Goal: Browse casually: Explore the website without a specific task or goal

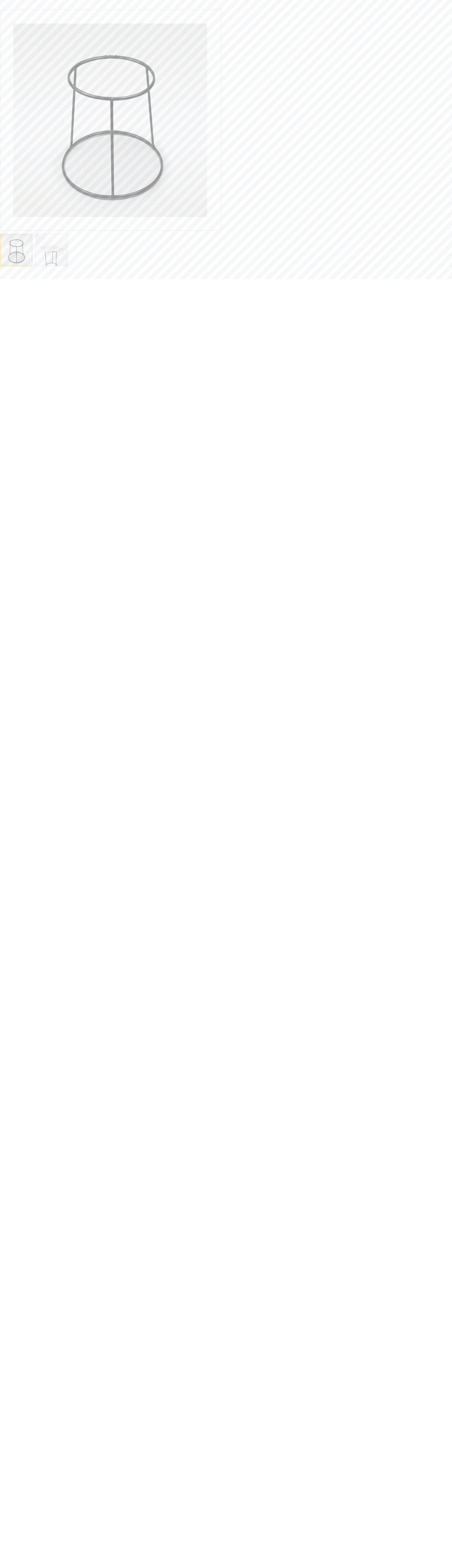
click at [442, 11] on div "Skip to the end of the images gallery Catering food display stands, buffet disp…" at bounding box center [225, 137] width 461 height 265
click at [422, 279] on html "Skip to the end of the images gallery Catering food display stands, buffet disp…" at bounding box center [226, 139] width 452 height 279
click at [197, 279] on html "Skip to the end of the images gallery Catering food display stands, buffet disp…" at bounding box center [226, 139] width 452 height 279
click at [1, 231] on div "Catering food display stands, buffet display stands, catering display stands, b…" at bounding box center [18, 250] width 35 height 39
click at [57, 5] on div "Skip to the end of the images gallery Catering food display stands, buffet disp…" at bounding box center [225, 137] width 461 height 265
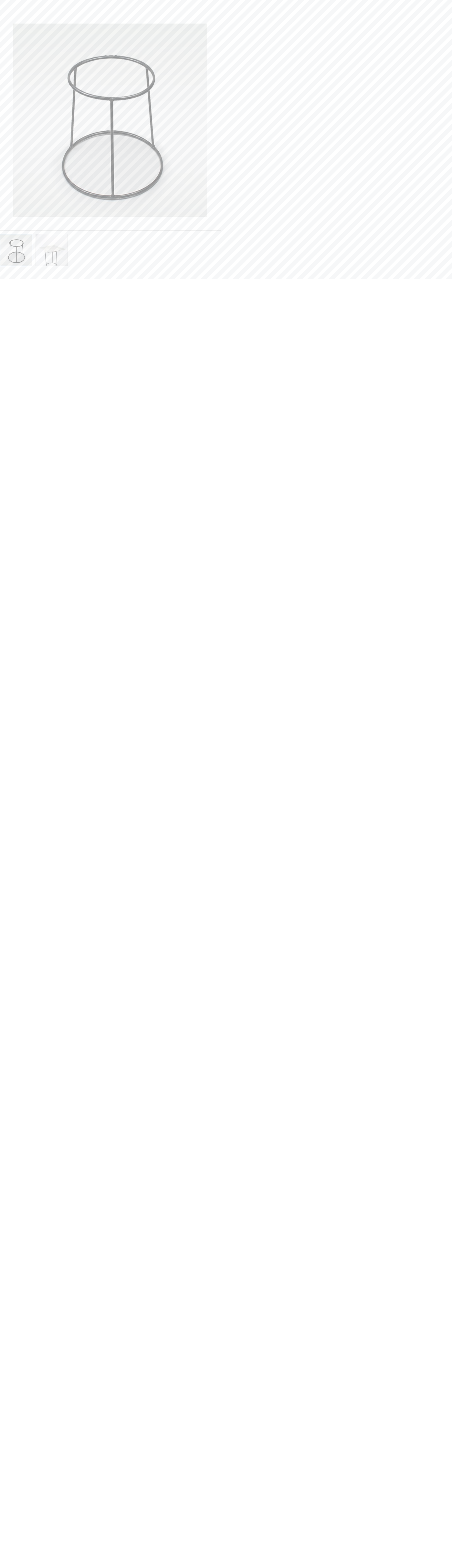
click at [429, 279] on html "Skip to the end of the images gallery Catering food display stands, buffet disp…" at bounding box center [226, 139] width 452 height 279
click at [250, 279] on html "Skip to the end of the images gallery Catering food display stands, buffet disp…" at bounding box center [226, 139] width 452 height 279
click at [19, 279] on html "Skip to the end of the images gallery Catering food display stands, buffet disp…" at bounding box center [226, 139] width 452 height 279
click at [1, 231] on div "Catering food display stands, buffet display stands, catering display stands, b…" at bounding box center [18, 250] width 35 height 39
